Goal: Information Seeking & Learning: Check status

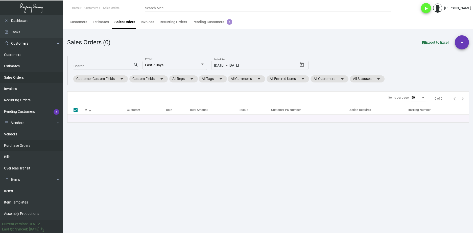
click at [33, 150] on link "Purchase Orders" at bounding box center [31, 145] width 63 height 11
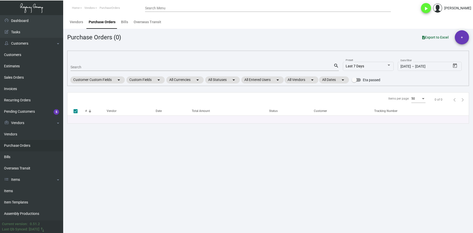
click at [111, 64] on div "Search" at bounding box center [201, 67] width 263 height 8
paste input "101710"
type input "101710"
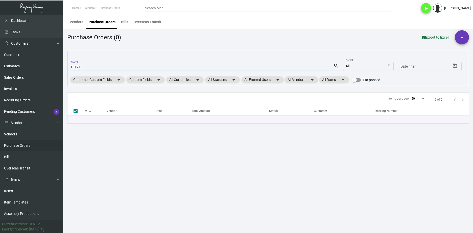
checkbox input "false"
type input "101710"
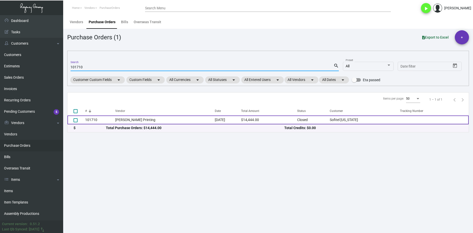
click at [139, 122] on td "[PERSON_NAME] Printing" at bounding box center [165, 120] width 100 height 9
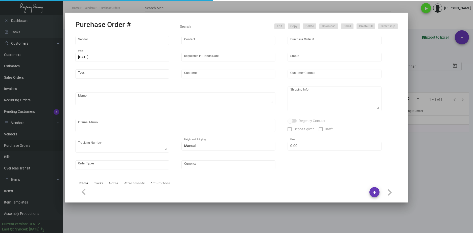
type input "[PERSON_NAME] Printing"
type input "[PERSON_NAME]"
type input "101710"
type input "[DATE]"
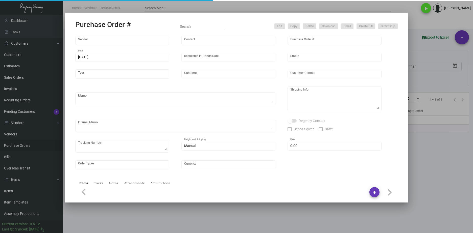
type input "Sofitel [US_STATE]"
type input "Amit ** [PERSON_NAME] ** Rangi"
type textarea "Some items will direct ship to hotel and the rest to NJ warehouse. Reference qu…"
type textarea "Sofitel [US_STATE] - Amit ** [PERSON_NAME] ** Rangi [STREET_ADDRESS][US_STATE]"
type textarea "[DATE] - Art approved vendors' proof. [DATE] Shipped from [PERSON_NAME] Printin…"
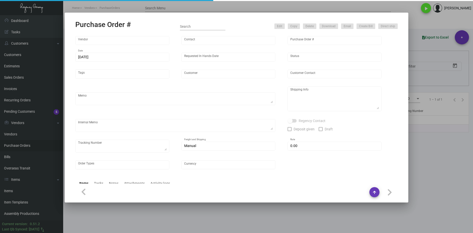
type input "$ 0.00"
type input "United States Dollar $"
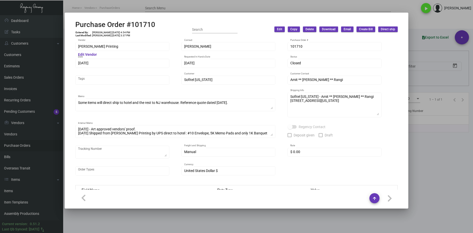
click at [141, 26] on h2 "Purchase Order #101710" at bounding box center [115, 24] width 80 height 9
drag, startPoint x: 161, startPoint y: 25, endPoint x: 77, endPoint y: 26, distance: 84.9
click at [77, 26] on div "Purchase Order #101710 Entered By: [PERSON_NAME] [DATE] 4:54 PM Last Modified: …" at bounding box center [236, 29] width 322 height 18
copy h2 "Purchase Order #101710"
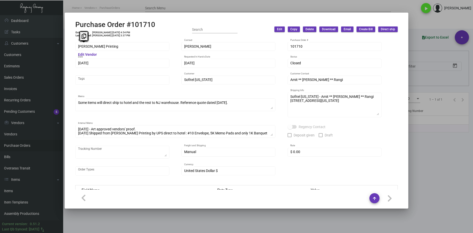
click at [72, 49] on div "[PERSON_NAME] Printing Vendor Edit Vendor [PERSON_NAME] Contact 101710 Purchase…" at bounding box center [236, 114] width 334 height 152
drag, startPoint x: 119, startPoint y: 31, endPoint x: 109, endPoint y: 31, distance: 10.4
click at [109, 31] on td "[PERSON_NAME] [DATE] 4:54 PM" at bounding box center [111, 32] width 38 height 3
copy td "[DATE]"
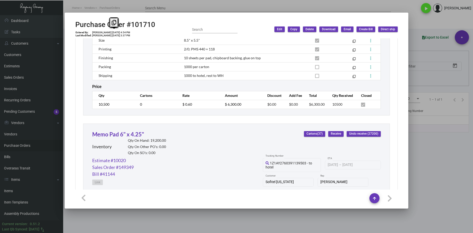
scroll to position [530, 0]
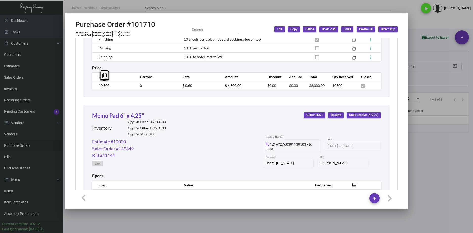
click at [89, 86] on div "Banquet Pad 8.5" x 5.5" Inventory Qty On Hand: 9,500.00 Qty On Other PO’s: 0.00…" at bounding box center [236, 9] width 307 height 175
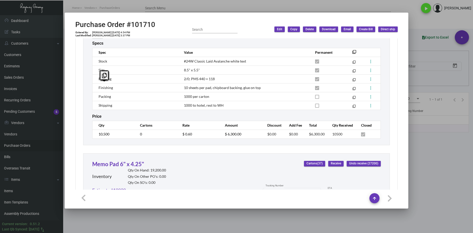
scroll to position [480, 0]
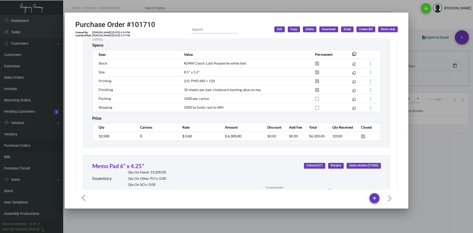
drag, startPoint x: 201, startPoint y: 139, endPoint x: 180, endPoint y: 139, distance: 20.7
click at [180, 139] on td "$ 0.60" at bounding box center [198, 136] width 42 height 9
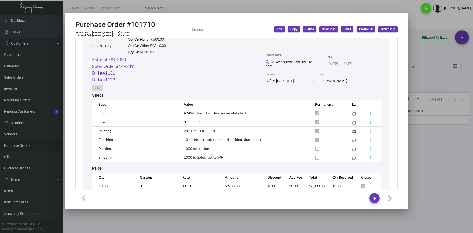
scroll to position [429, 0]
click at [122, 61] on link "Estimate #10020" at bounding box center [109, 60] width 34 height 7
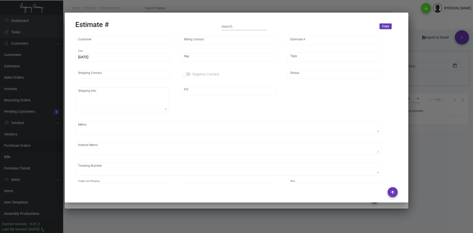
type input "Sofitel [US_STATE]"
type input "Amit ** [PERSON_NAME] ** Rangi"
type input "10020"
type input "[DATE]"
type input "[PERSON_NAME]"
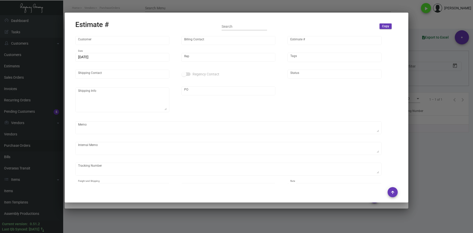
type input "Amit ** [PERSON_NAME] ** Rangi"
type textarea "Air half of [PERSON_NAME] cap, and boat the rest"
type input "United States Dollar $"
type input "$ 0.00"
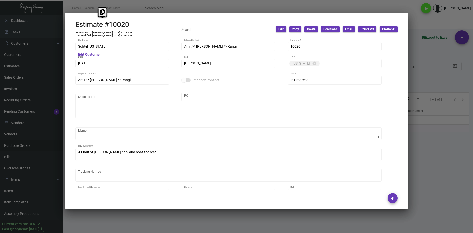
drag, startPoint x: 136, startPoint y: 25, endPoint x: 67, endPoint y: 24, distance: 68.4
click at [67, 24] on mat-dialog-container "Estimate #10020 Entered By: [PERSON_NAME] [DATE] 11:18 AM Last Modified: [PERSO…" at bounding box center [236, 111] width 343 height 196
copy h2 "Estimate #10020"
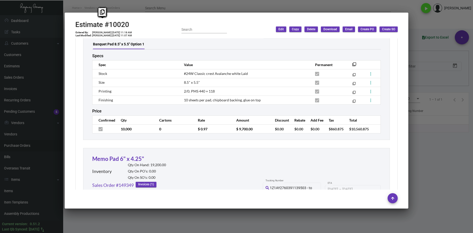
scroll to position [1389, 0]
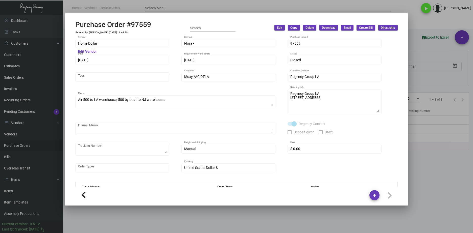
click at [251, 215] on div at bounding box center [236, 116] width 473 height 233
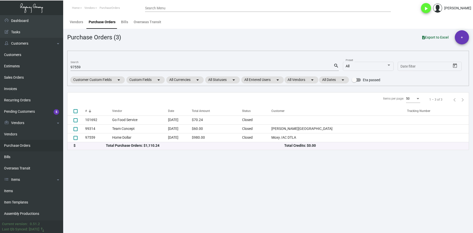
click at [73, 63] on div "97559 Search" at bounding box center [201, 67] width 263 height 8
click at [74, 68] on input "97559" at bounding box center [201, 67] width 263 height 4
paste input "108561"
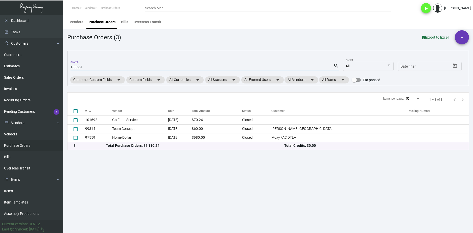
type input "108561"
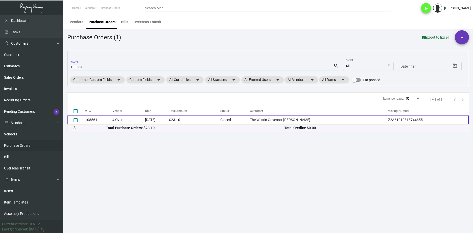
click at [112, 122] on td "108561" at bounding box center [98, 120] width 27 height 9
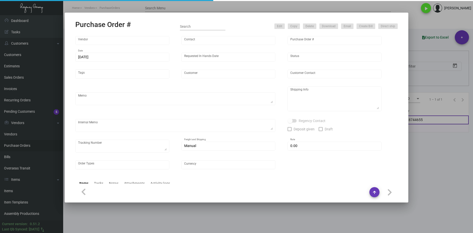
type input "4 Over"
type input "Accounting 4over"
type input "108561"
type input "12/3/2024"
type input "12/11/2024"
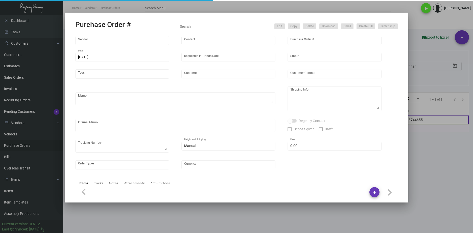
type input "The Westin Governor Morris"
type input "Nick Vashishta"
type textarea "“PLEASE SEND PDF PROOFS TO OUR ART TEAM; ART@THEREGENCYGROUP.NET WITH ME IN CC!…"
type textarea "The Westin Governor Morris - Nick Vashishta 2 Whippany Road Morristown, NJ, 079…"
type textarea "Order Number: 008846877 Job ID: J4738063263-001"
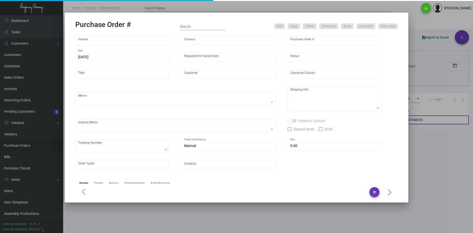
type textarea "1Z2A61010318744655"
type input "$ 0.00"
type input "United States Dollar $"
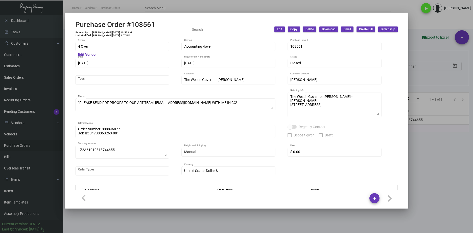
click at [201, 9] on div at bounding box center [236, 116] width 473 height 233
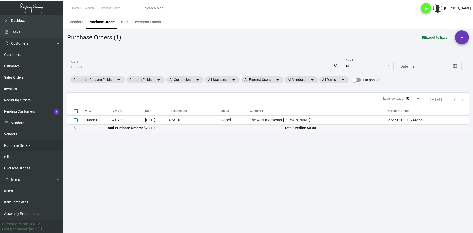
click at [80, 70] on div "108561 Search" at bounding box center [201, 67] width 263 height 8
click at [78, 66] on input "108561" at bounding box center [201, 67] width 263 height 4
paste input "6676"
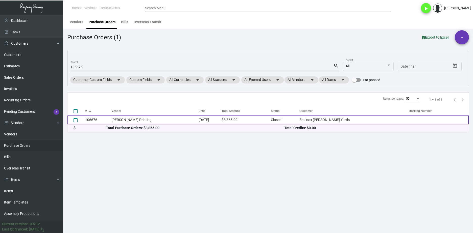
click at [127, 119] on td "[PERSON_NAME] Printing" at bounding box center [154, 120] width 87 height 9
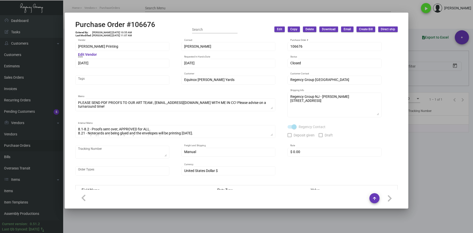
click at [214, 8] on div at bounding box center [236, 116] width 473 height 233
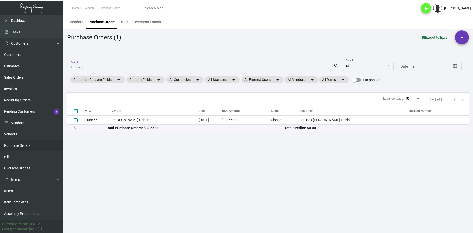
click at [78, 67] on input "106676" at bounding box center [201, 67] width 263 height 4
paste input "8561"
type input "108561"
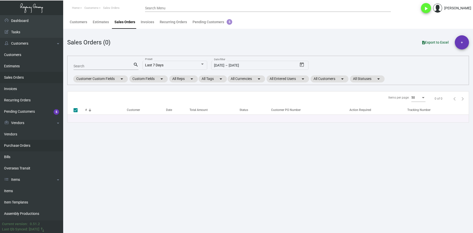
click at [39, 144] on link "Purchase Orders" at bounding box center [31, 145] width 63 height 11
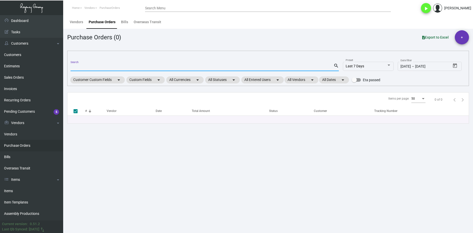
click at [77, 67] on input "Search" at bounding box center [201, 67] width 263 height 4
paste input "104326"
type input "104326"
checkbox input "false"
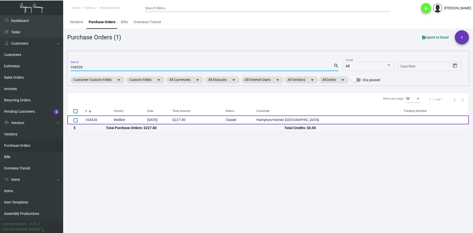
click at [115, 117] on td "Redline" at bounding box center [131, 120] width 34 height 9
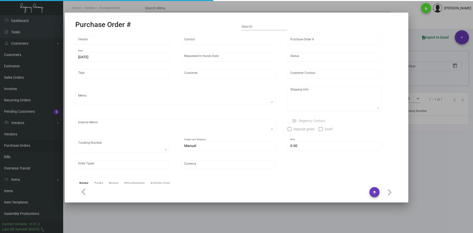
type input "Redline"
type input "Sharron B"
type input "104326"
type input "3/20/2024"
type input "4/12/2024"
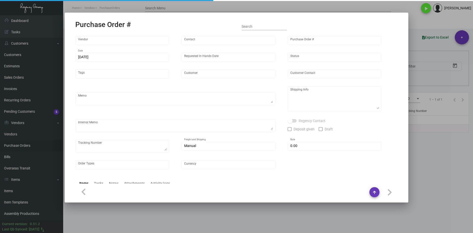
type input "Hampton/Home2 Times Square"
type input "Bryan Edwards"
type textarea "BLIND SHIP ON UPS# 1AY276 / Please send a proof for approval."
type textarea "Hampton/Home2 Times Square - Samuel Hill 150 West 48th Street New York, NY, 100…"
type textarea "3/26 - Followed up for a proof for approval. 3/29 - Followed up for proof + ESD…"
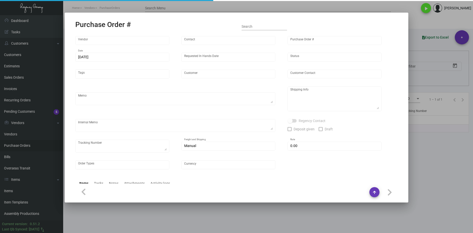
checkbox input "true"
type input "$ 0.00"
type input "United States Dollar $"
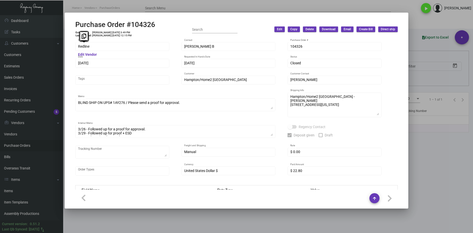
click at [58, 43] on div "Purchase Order #104326 Entered By: Levi Kehaty 3/20/24, 3:49 PM Last Modified: …" at bounding box center [236, 116] width 473 height 233
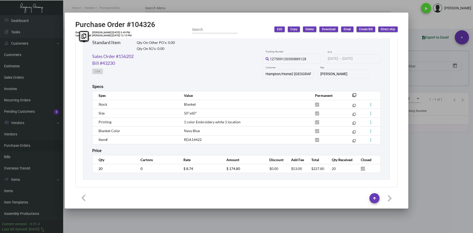
scroll to position [255, 0]
drag, startPoint x: 302, startPoint y: 168, endPoint x: 285, endPoint y: 167, distance: 17.2
click at [286, 167] on td "$53.00" at bounding box center [296, 168] width 20 height 9
copy span "$53.00"
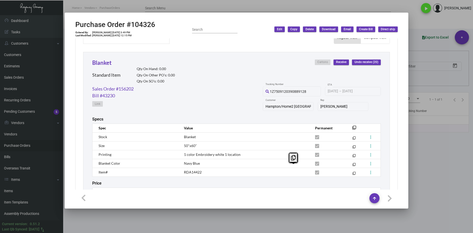
scroll to position [205, 0]
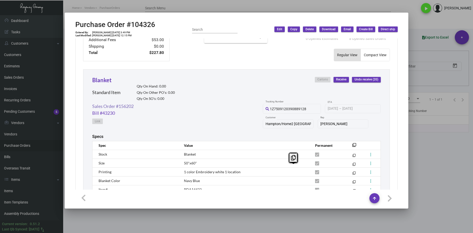
click at [128, 109] on link "Sales Order #156202" at bounding box center [112, 106] width 41 height 7
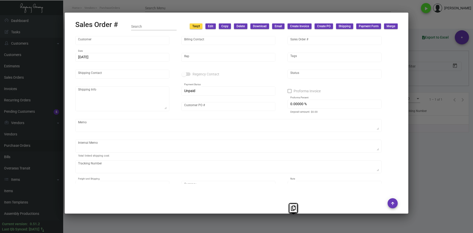
type input "Hampton/Home2 Times Square"
type input "Keno Rodriguez"
type input "156202"
type input "3/20/2024"
type input "Nick Meyers"
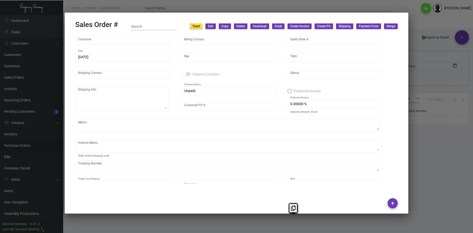
type input "Bryan Edwards"
type textarea "Hampton/Home2 Times Square - Samuel Hill 150 West 48th Street New York, NY, 100…"
type input "Samuel Hill"
type input "United States Dollar $"
type input "8.50000 %"
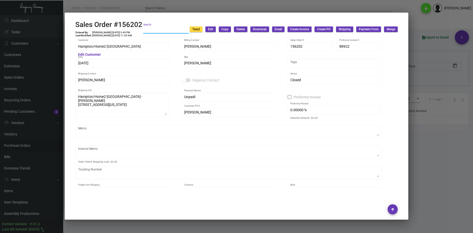
click at [143, 28] on input "Search" at bounding box center [165, 30] width 45 height 4
drag, startPoint x: 145, startPoint y: 24, endPoint x: 73, endPoint y: 26, distance: 72.0
click at [73, 26] on mat-dialog-container "Sales Order #156202 Entered By: Levi Kehaty 3/20/24, 3:40 PM Last Modified: Yos…" at bounding box center [236, 116] width 343 height 207
copy h2 "Sales Order #156202"
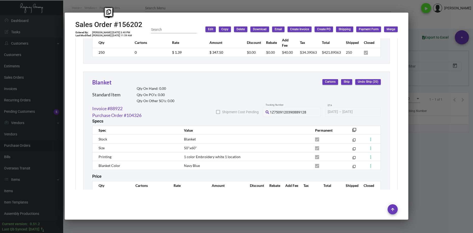
scroll to position [415, 0]
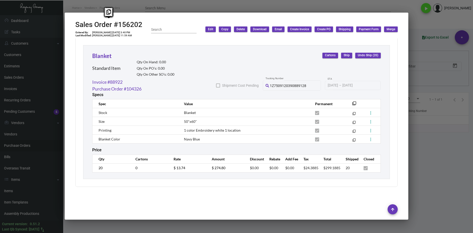
click at [424, 182] on div at bounding box center [236, 116] width 473 height 233
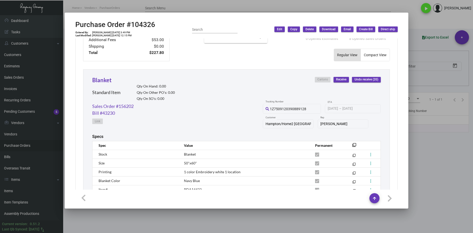
drag, startPoint x: 433, startPoint y: 161, endPoint x: 352, endPoint y: 141, distance: 83.8
click at [433, 161] on div at bounding box center [236, 116] width 473 height 233
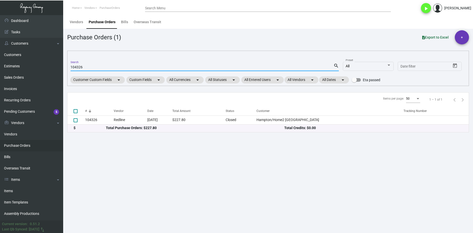
click at [82, 68] on input "104326" at bounding box center [201, 67] width 263 height 4
paste input "7821"
type input "107821"
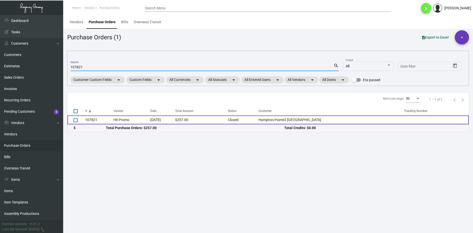
click at [109, 118] on td "107821" at bounding box center [99, 120] width 28 height 9
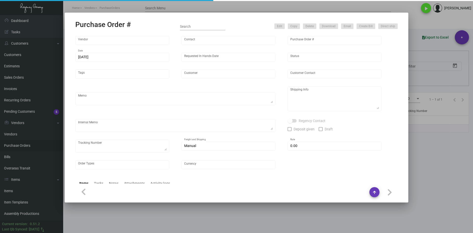
type input "Hit Promo"
type input "Rosealyn Kazouris"
type input "107821"
type input "10/14/2024"
type input "10/30/2024"
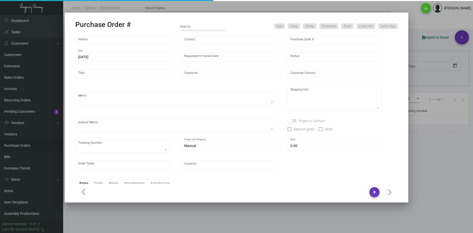
type input "Hampton/Home2 Times Square"
type input "Prince Thapa"
type textarea "Repeat previous PO 104324. BLIND Ship via UPS Ground Acct# 1AY276."
type textarea "Prince Thapa Hampton/Home2 Times Square 150 W 48th St New York, NY, 10036 US"
type input "$ 0.00"
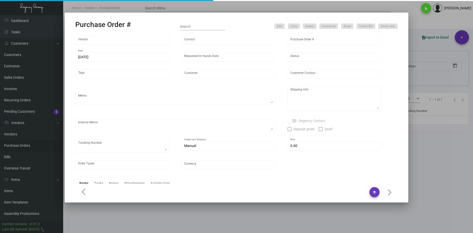
type input "United States Dollar $"
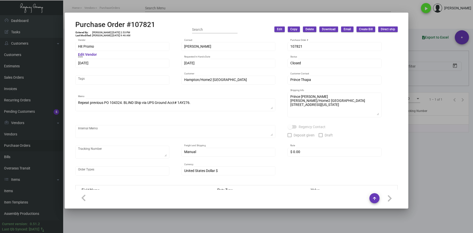
click at [60, 47] on div "Purchase Order #107821 Entered By: Cristal Tineo 10/14/24, 2:53 PM Last Modifie…" at bounding box center [236, 116] width 473 height 233
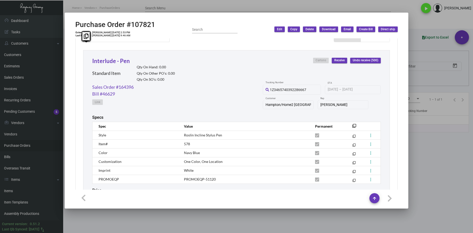
scroll to position [264, 0]
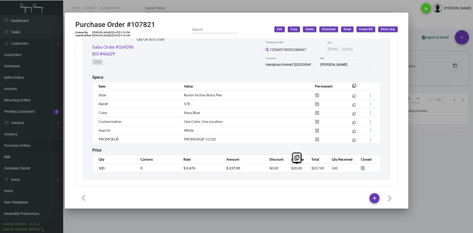
drag, startPoint x: 302, startPoint y: 167, endPoint x: 285, endPoint y: 166, distance: 16.9
click at [286, 166] on td "$20.00" at bounding box center [296, 168] width 20 height 9
copy span "$20.00"
click at [125, 46] on link "Sales Order #164396" at bounding box center [112, 47] width 41 height 7
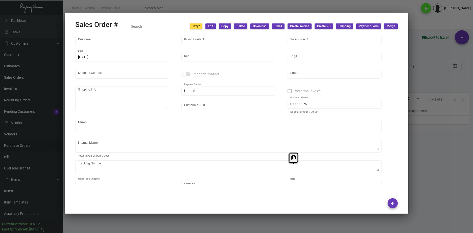
type input "Hampton/Home2 Times Square"
type input "Keno Rodriguez"
type input "164396"
type input "10/14/2024"
type input "Nick Meyers"
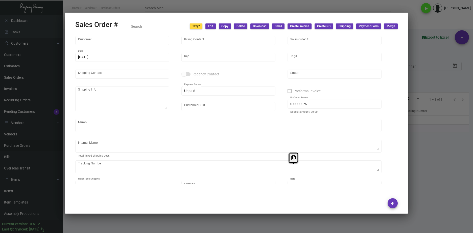
type input "Prince Thapa"
type textarea "Prince Thapa Hampton/Home2 Times Square - 150 W 48th St New York, NY, 10036 US"
type input "Prince Thapa"
type input "United States Dollar $"
type input "$ 38.95"
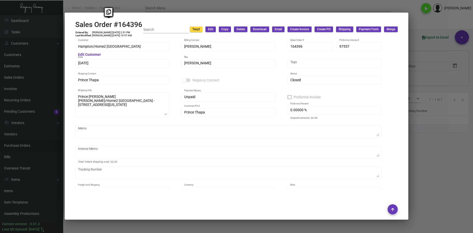
drag, startPoint x: 142, startPoint y: 24, endPoint x: 66, endPoint y: 28, distance: 76.9
click at [66, 28] on mat-dialog-container "Sales Order #164396 Entered By: Cristal Tineo 10/14/24, 2:51 PM Last Modified: …" at bounding box center [236, 116] width 343 height 207
copy h2 "Sales Order #164396"
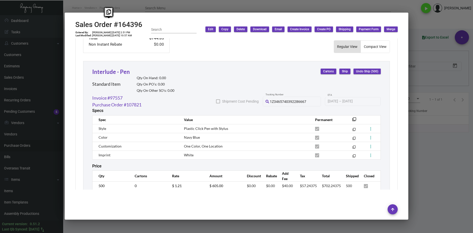
scroll to position [283, 0]
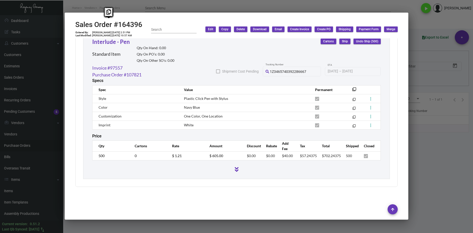
click at [167, 155] on td "$ 1.21" at bounding box center [185, 156] width 37 height 9
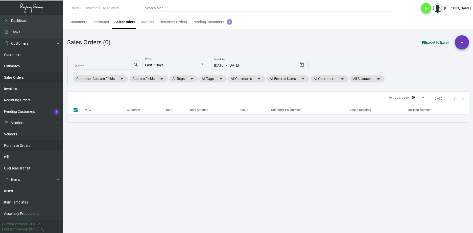
click at [33, 146] on link "Purchase Orders" at bounding box center [31, 145] width 63 height 11
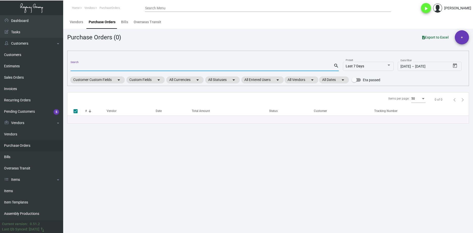
click at [76, 65] on input "Search" at bounding box center [201, 67] width 263 height 4
paste input "108534"
type input "108534"
checkbox input "false"
type input "108534"
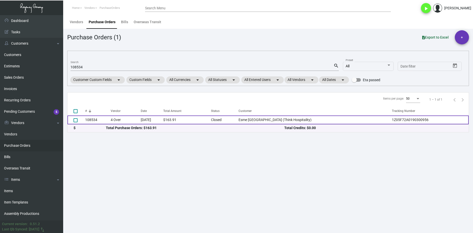
click at [93, 118] on td "108534" at bounding box center [98, 120] width 26 height 9
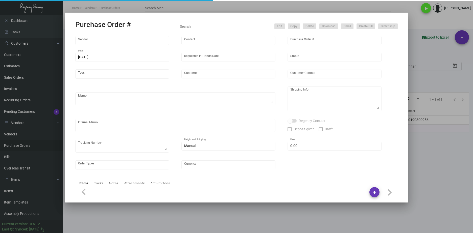
type input "4 Over"
type input "108534"
type input "12/2/2024"
type input "12/11/2024"
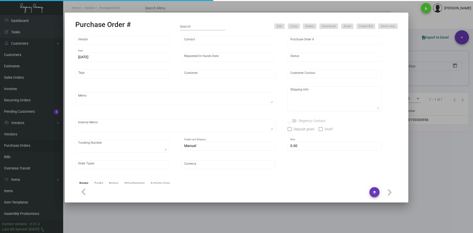
type input "Esme Miami Beach (Think Hospitality)"
type input "Jesus Ramos"
type textarea "Esme Miami Beach (Think Hospitality) - Jesus Ramos 1438 Washington Avenue Miami…"
type textarea "Customer approval email attached~ // No free local delivery so will drop ship t…"
type textarea "1Z05F72A0190300956"
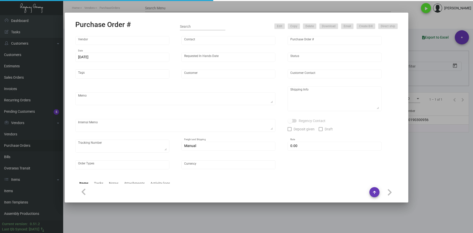
type input "$ 0.00"
type input "United States Dollar $"
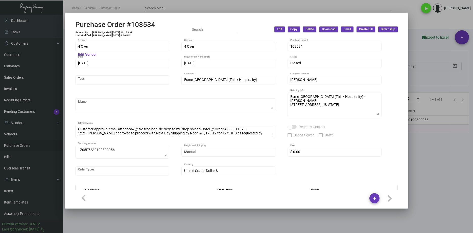
click at [160, 24] on div "Purchase Order #108534 Entered By: Joyce Lei 12/2/24, 10:17 AM Last Modified: J…" at bounding box center [236, 29] width 322 height 18
drag, startPoint x: 161, startPoint y: 25, endPoint x: 66, endPoint y: 29, distance: 95.0
click at [66, 29] on mat-dialog-container "Purchase Order #108534 Entered By: Joyce Lei 12/2/24, 10:17 AM Last Modified: J…" at bounding box center [236, 111] width 343 height 196
copy h2 "Purchase Order #108534"
click at [108, 33] on td "Joyce Lei 12/2/24, 10:17 AM" at bounding box center [112, 32] width 40 height 3
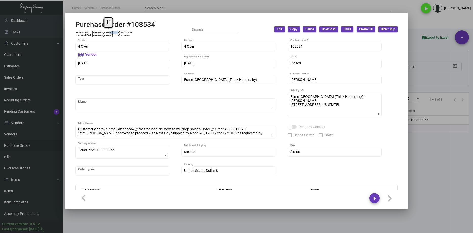
drag, startPoint x: 113, startPoint y: 32, endPoint x: 104, endPoint y: 32, distance: 8.8
click at [104, 32] on td "Joyce Lei 12/2/24, 10:17 AM" at bounding box center [112, 32] width 40 height 3
copy td "12/2/24"
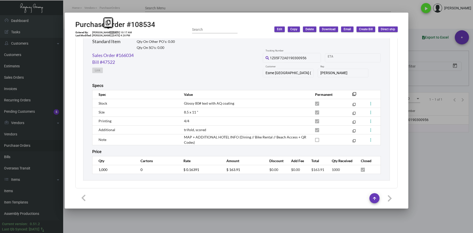
scroll to position [257, 0]
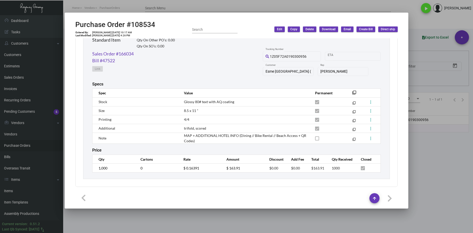
click at [88, 169] on div "Trifold Card Standard Item Qty On Hand: 0.00 Qty On Other PO’s: 0.00 Qty On SO’…" at bounding box center [236, 98] width 307 height 162
click at [170, 169] on tr "1,000 0 $ 0.16391 $ 163.91 $0.00 $0.00 $163.91 1000" at bounding box center [236, 168] width 288 height 9
click at [145, 54] on div "Sales Order #166034 Bill #47522 Link 1Z05F72A0190300956 Tracking Number Start d…" at bounding box center [236, 66] width 288 height 31
drag, startPoint x: 145, startPoint y: 54, endPoint x: 93, endPoint y: 52, distance: 52.6
click at [93, 52] on div "Sales Order #166034 Bill #47522 Link 1Z05F72A0190300956 Tracking Number Start d…" at bounding box center [236, 66] width 288 height 31
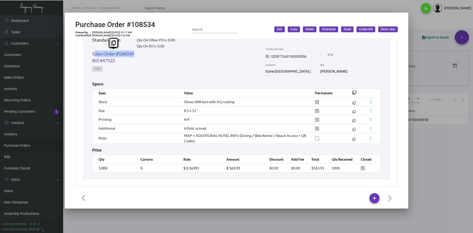
copy link "Sales Order #166034"
click at [116, 53] on link "Sales Order #166034" at bounding box center [112, 54] width 41 height 7
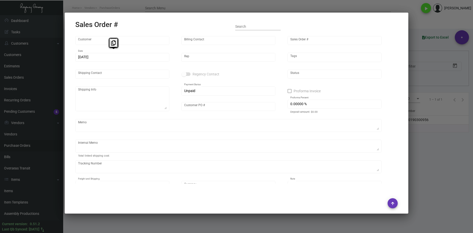
type input "Esme Miami Beach (Think Hospitality)"
type input "Jesus Ramos"
type input "166034"
type input "12/2/2024"
type input "Max Nesser"
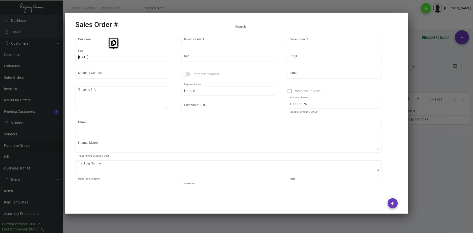
type input "Jesus Ramos"
type textarea "Esme Miami Beach (Think Hospitality) - Jesus Ramos 1438 Washington Avenue Miami…"
type input "4360-020124"
type textarea "overnight"
type textarea "Customer approval email attached~ 12.2 - Shelly approved to proceed with Next D…"
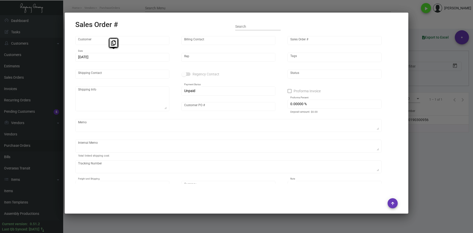
type input "United States Dollar $"
type input "$ 198.74"
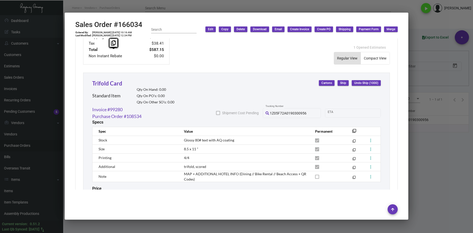
scroll to position [279, 0]
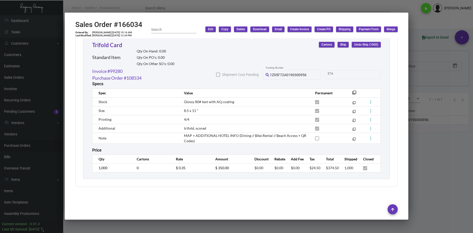
click at [153, 166] on tr "1,000 0 $ 0.35 $ 350.00 $0.00 $0.00 $0.00 $24.50 $374.50 1,000" at bounding box center [236, 168] width 288 height 9
